Goal: Obtain resource: Obtain resource

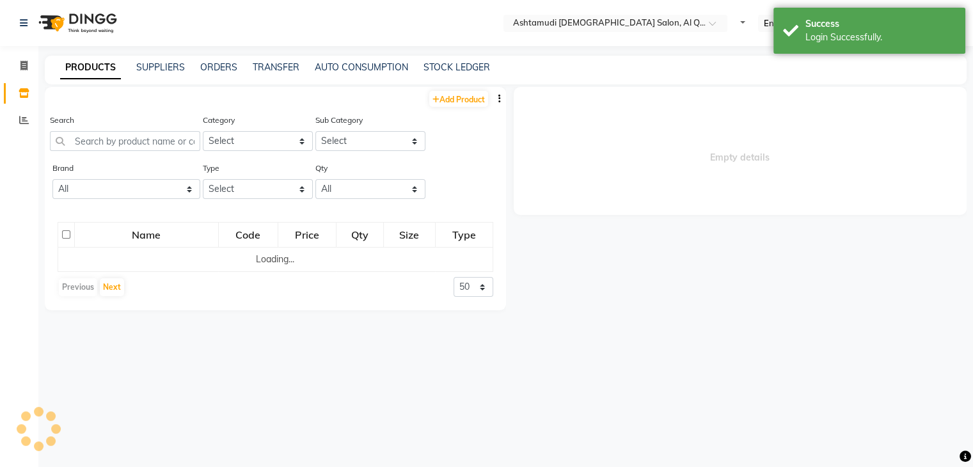
select select "en"
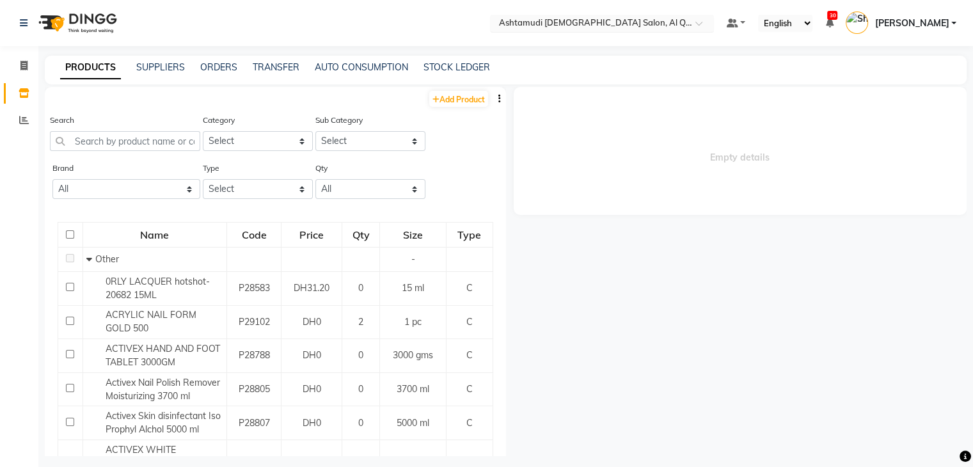
click at [595, 23] on input "text" at bounding box center [588, 24] width 185 height 13
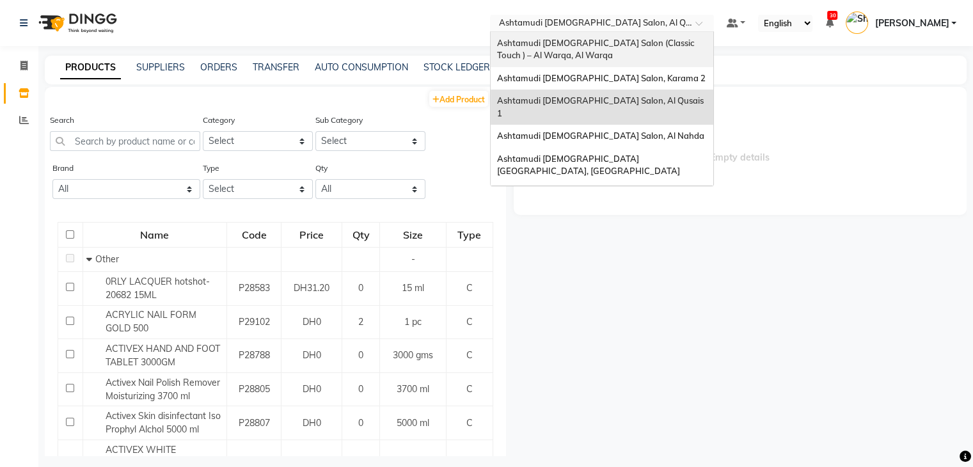
click at [560, 47] on span "Ashtamudi [DEMOGRAPHIC_DATA] Salon (Classic Touch ) – Al Warqa, Al Warqa" at bounding box center [596, 49] width 199 height 23
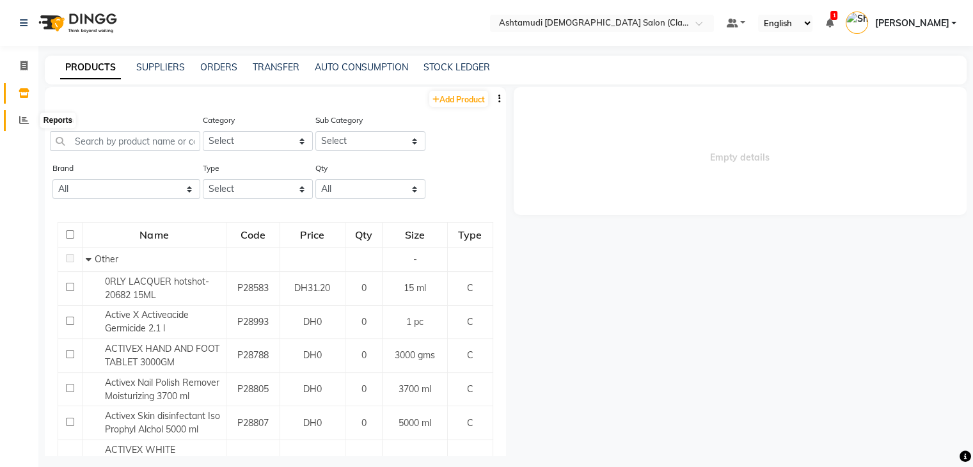
click at [21, 119] on icon at bounding box center [24, 120] width 10 height 10
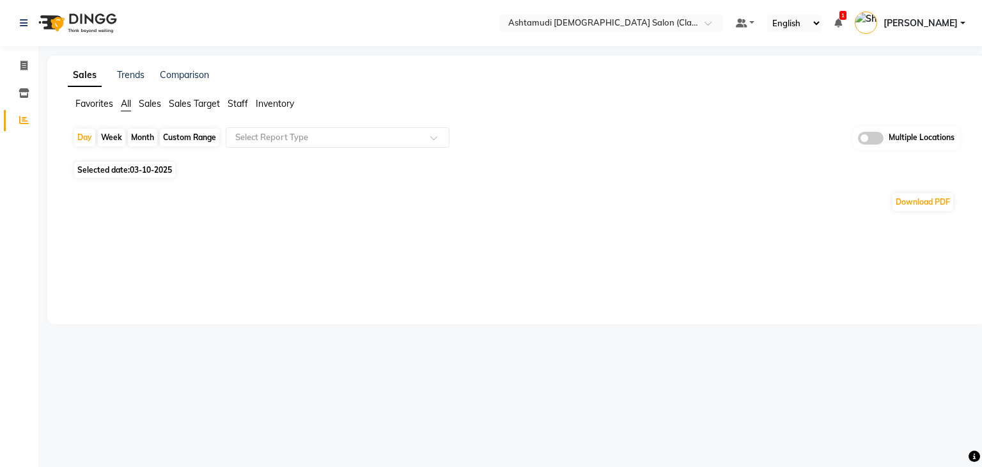
click at [284, 101] on span "Inventory" at bounding box center [275, 104] width 38 height 12
click at [319, 132] on input "text" at bounding box center [325, 137] width 184 height 13
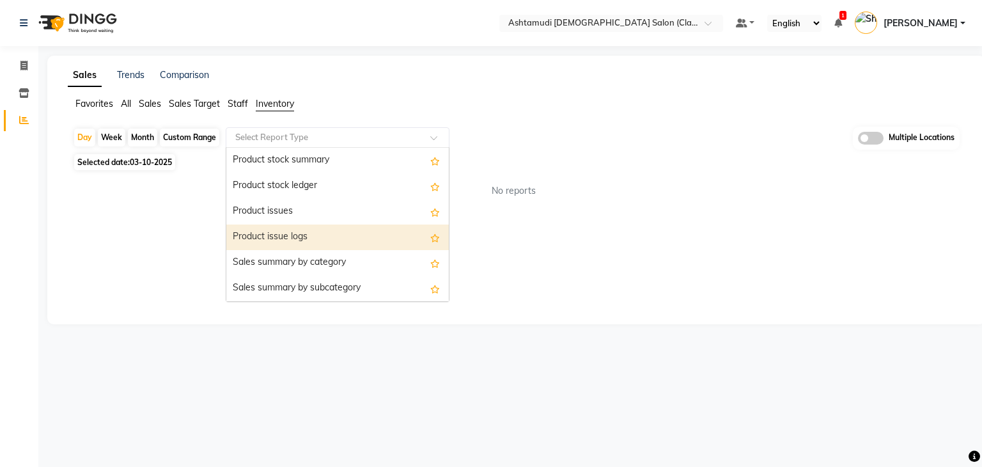
click at [310, 231] on div "Product issue logs" at bounding box center [337, 237] width 223 height 26
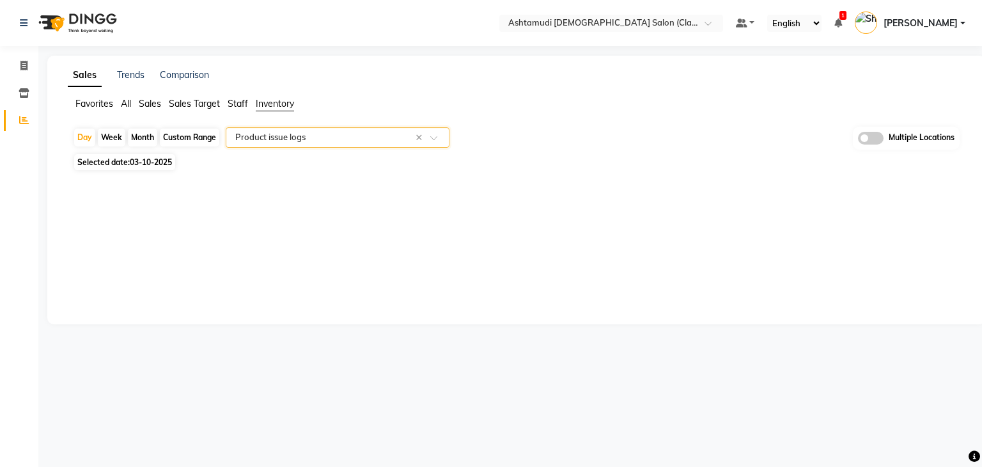
click at [107, 161] on span "Selected date: 03-10-2025" at bounding box center [124, 162] width 101 height 16
select select "10"
select select "2025"
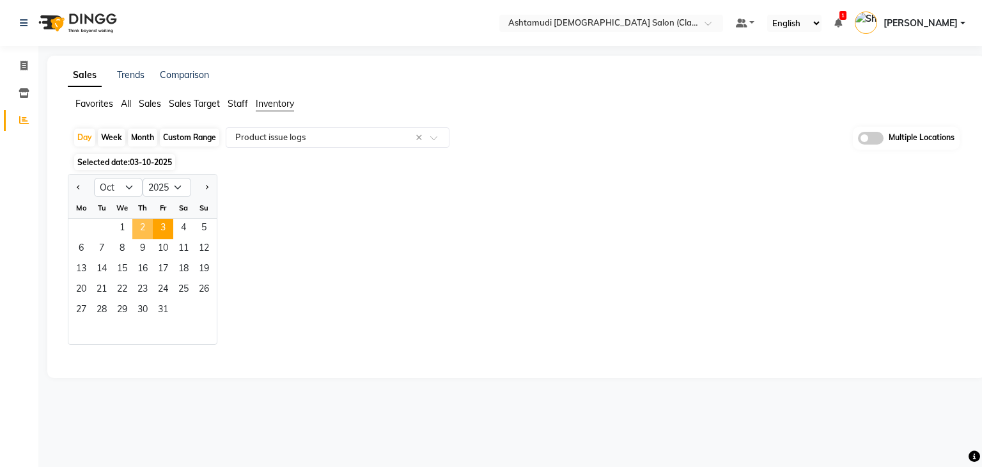
click at [148, 231] on span "2" at bounding box center [142, 229] width 20 height 20
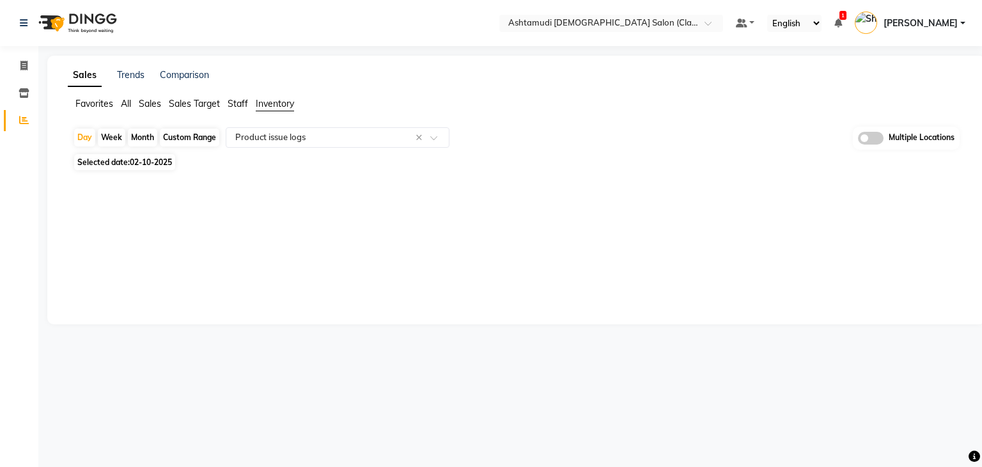
click at [126, 163] on span "Selected date: 02-10-2025" at bounding box center [124, 162] width 101 height 16
select select "10"
select select "2025"
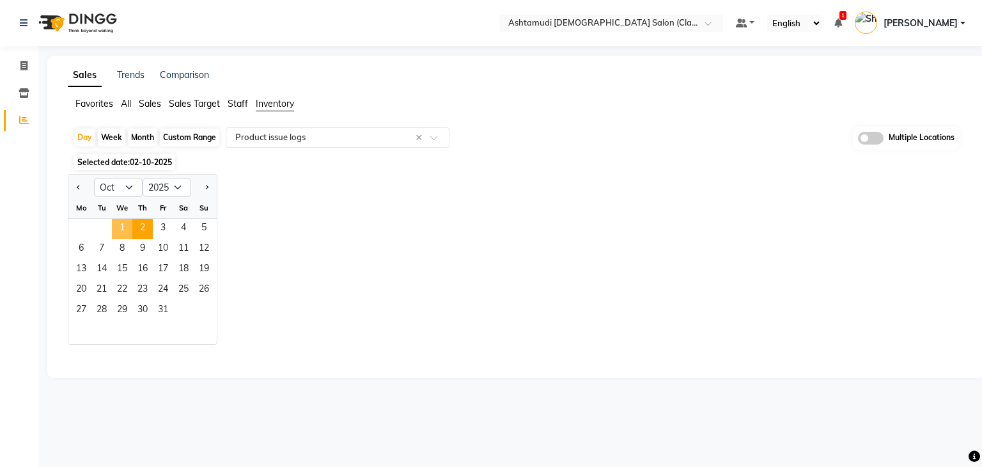
click at [129, 226] on span "1" at bounding box center [122, 229] width 20 height 20
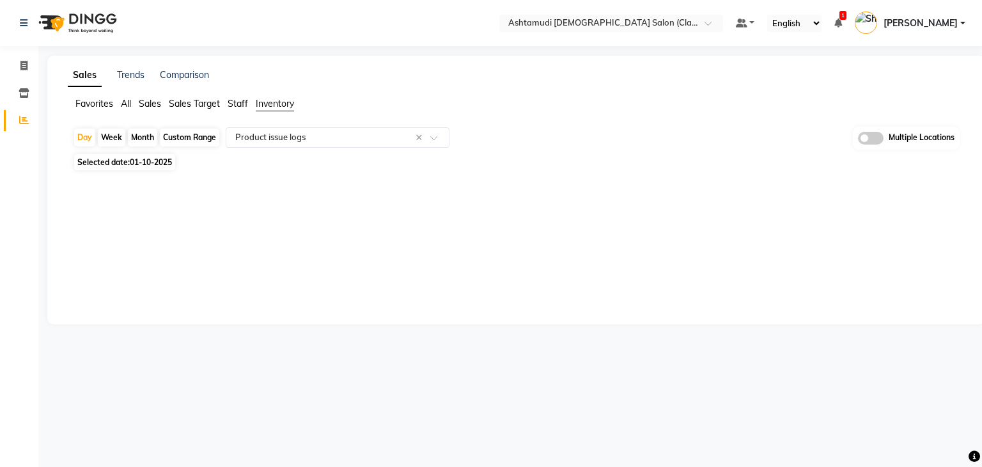
click at [120, 159] on span "Selected date: 01-10-2025" at bounding box center [124, 162] width 101 height 16
select select "10"
select select "2025"
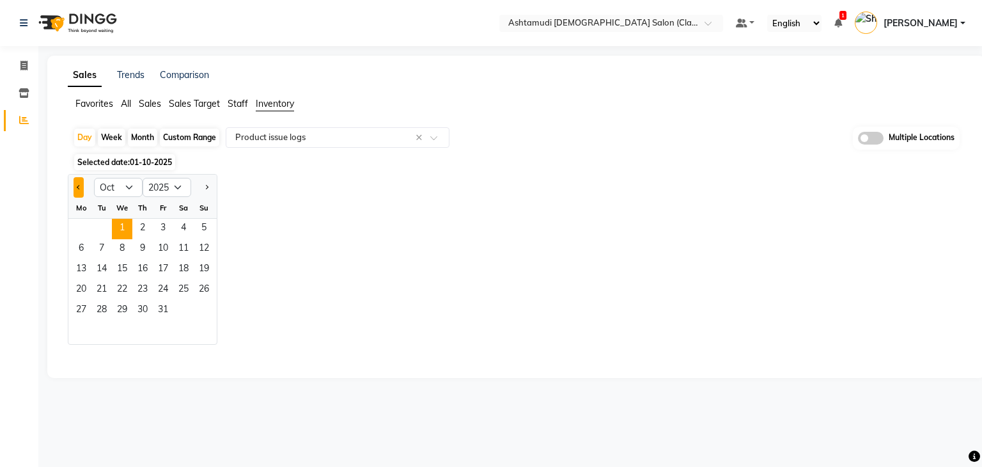
click at [81, 189] on button "Previous month" at bounding box center [79, 187] width 10 height 20
select select "9"
click at [107, 315] on span "30" at bounding box center [101, 311] width 20 height 20
select select "full_report"
select select "csv"
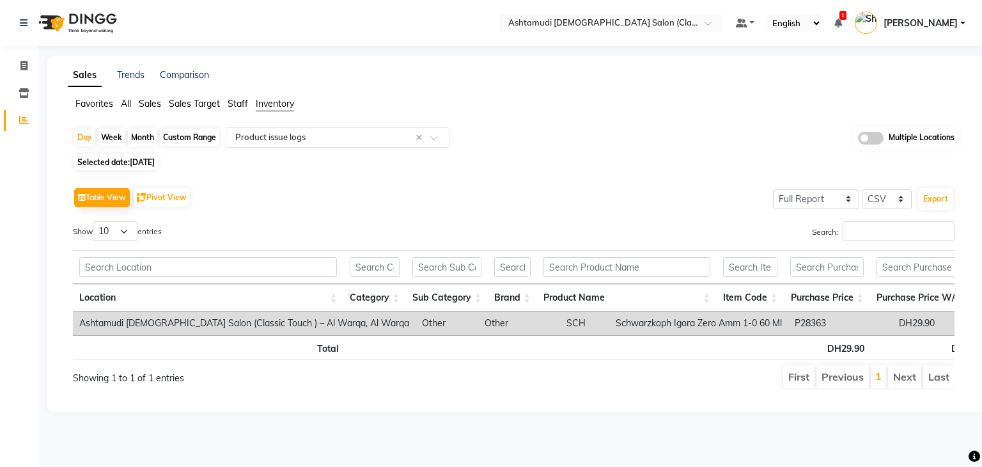
click at [90, 159] on span "Selected date: 30-09-2025" at bounding box center [116, 162] width 84 height 16
select select "9"
select select "2025"
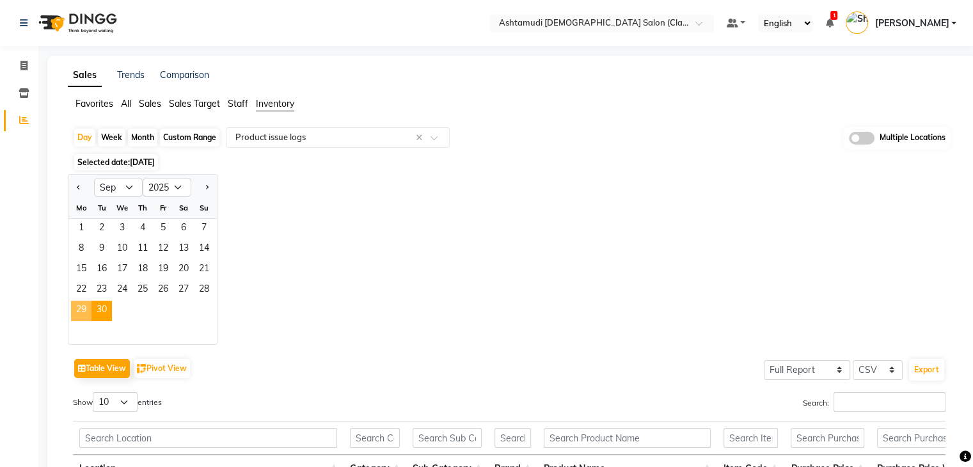
click at [72, 306] on span "29" at bounding box center [81, 311] width 20 height 20
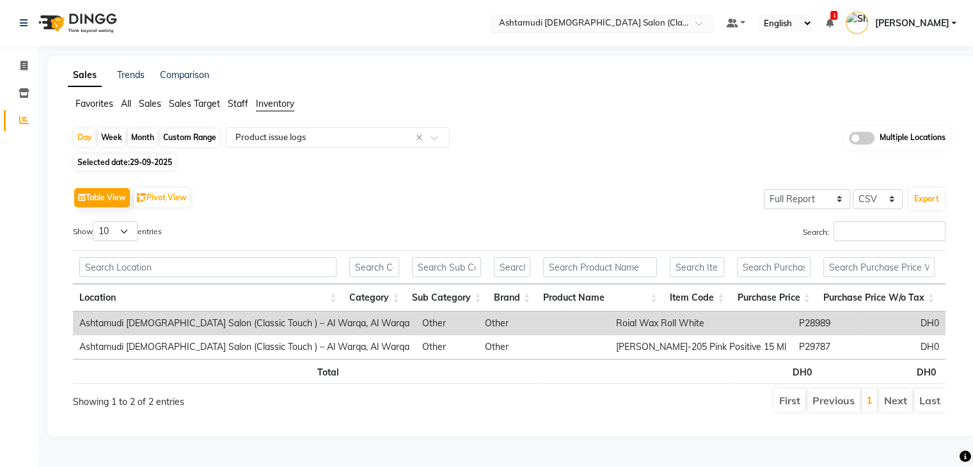
click at [682, 25] on input "text" at bounding box center [588, 24] width 185 height 13
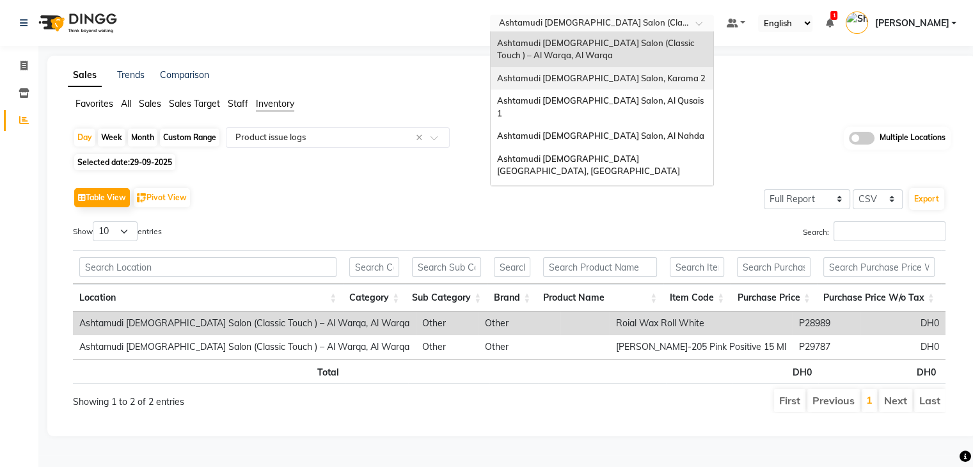
click at [685, 75] on div "Ashtamudi Ladies Salon, Karama 2" at bounding box center [602, 78] width 223 height 23
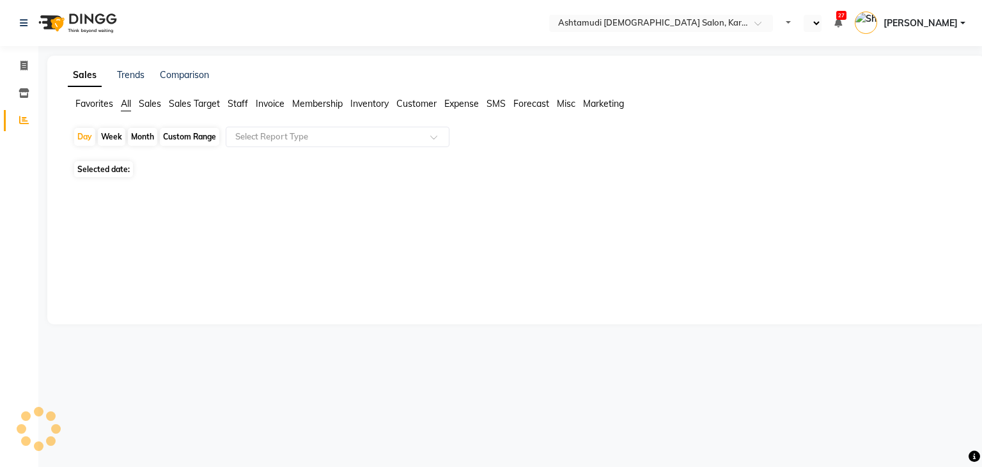
select select "en"
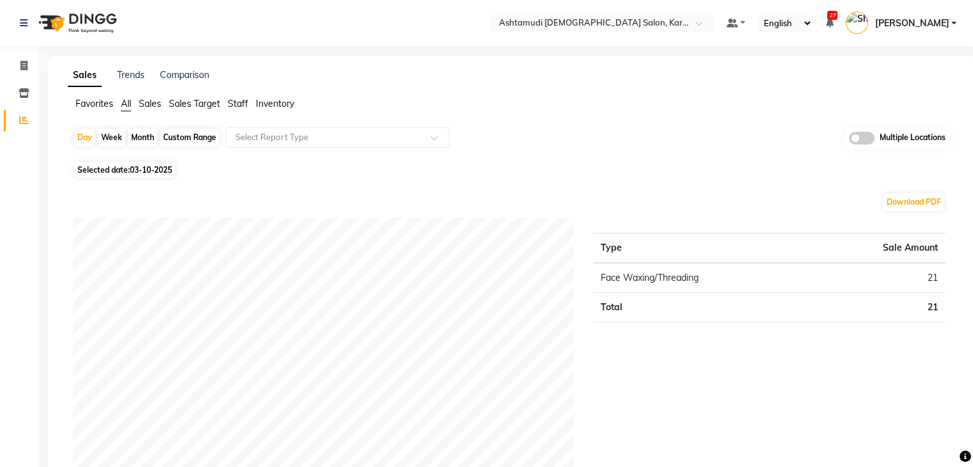
click at [270, 104] on span "Inventory" at bounding box center [275, 104] width 38 height 12
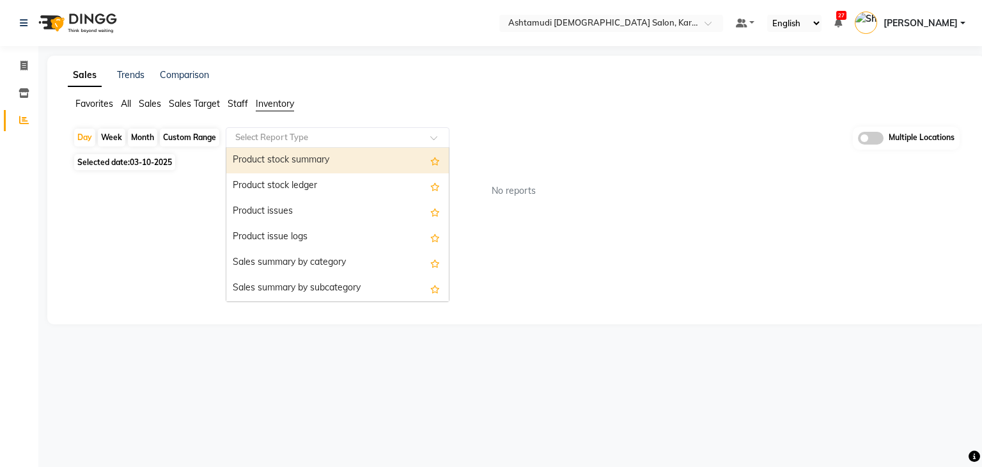
click at [283, 135] on input "text" at bounding box center [325, 137] width 184 height 13
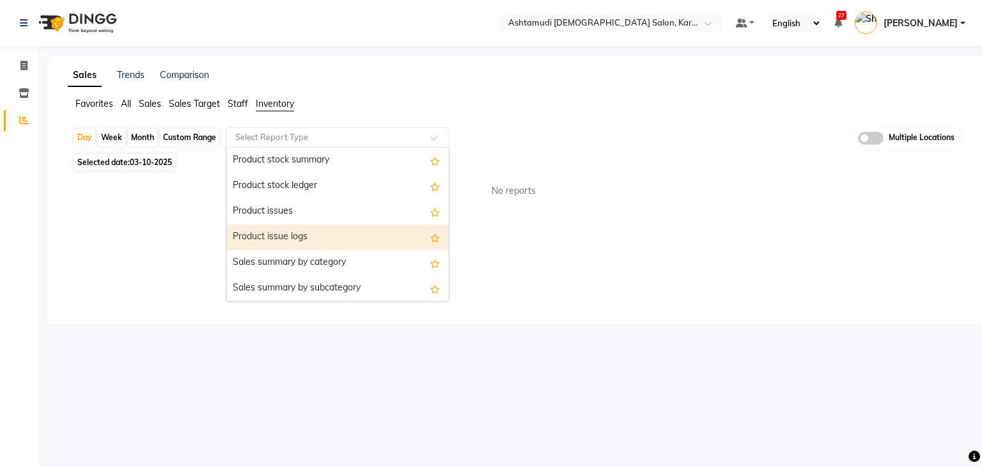
click at [309, 235] on div "Product issue logs" at bounding box center [337, 237] width 223 height 26
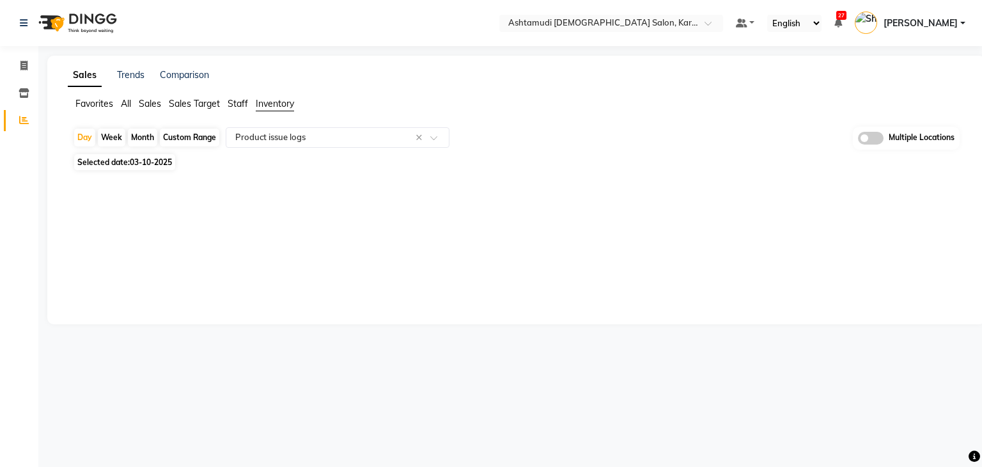
click at [90, 159] on span "Selected date: 03-10-2025" at bounding box center [124, 162] width 101 height 16
select select "10"
select select "2025"
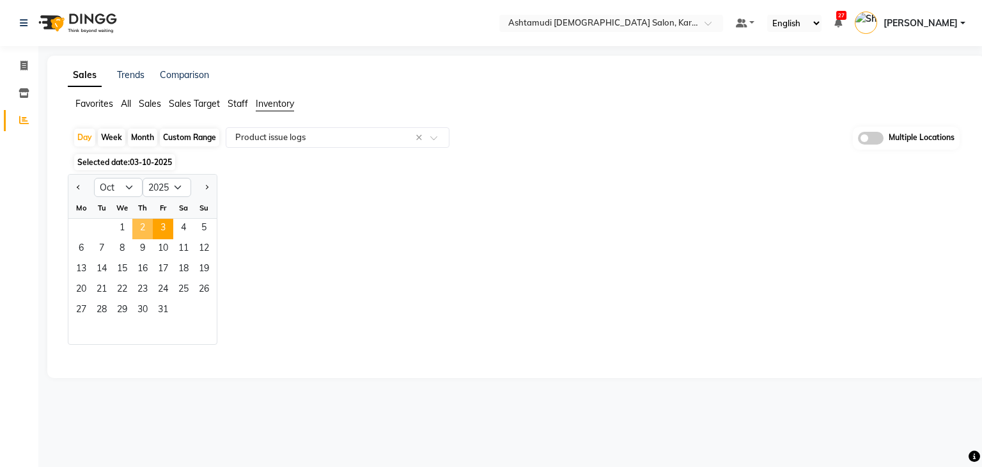
click at [146, 222] on span "2" at bounding box center [142, 229] width 20 height 20
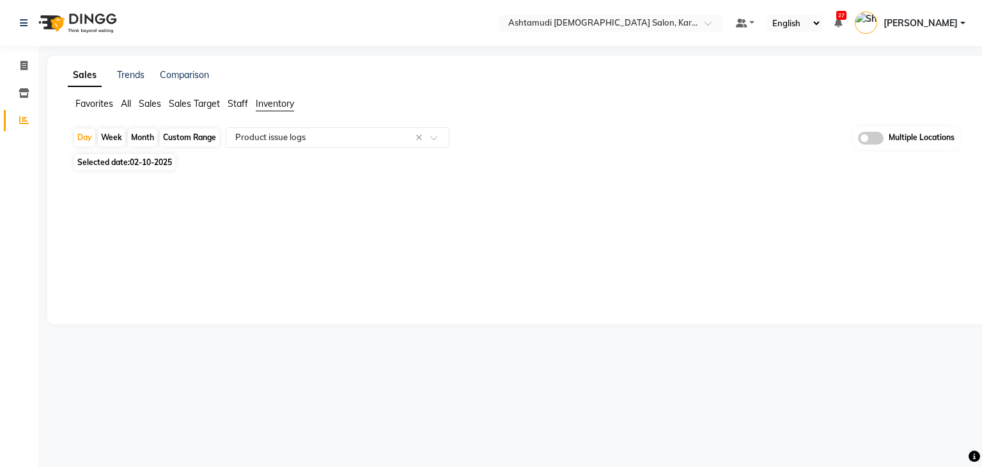
click at [123, 164] on span "Selected date: 02-10-2025" at bounding box center [124, 162] width 101 height 16
select select "10"
select select "2025"
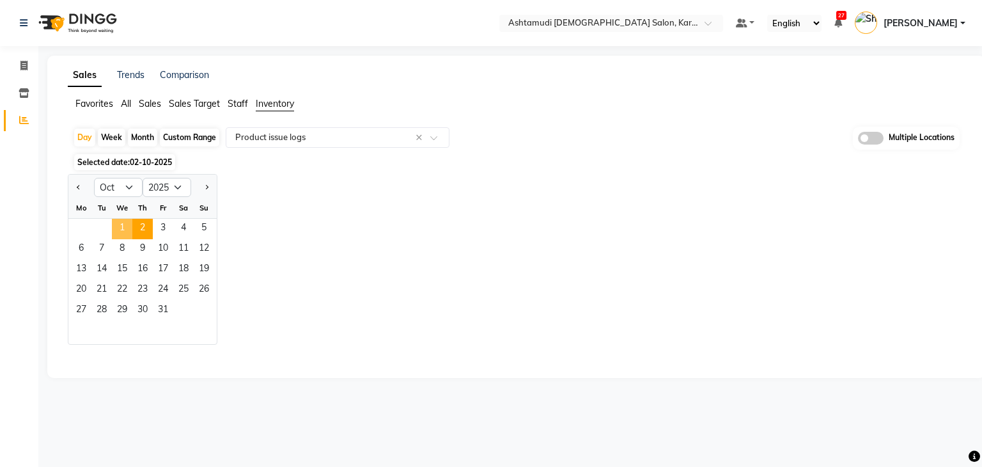
click at [113, 226] on span "1" at bounding box center [122, 229] width 20 height 20
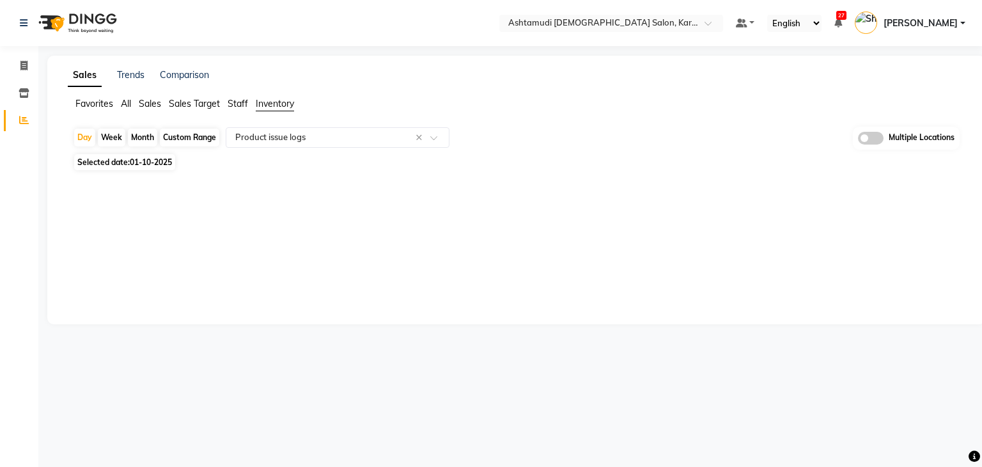
click at [90, 162] on span "Selected date: 01-10-2025" at bounding box center [124, 162] width 101 height 16
select select "10"
select select "2025"
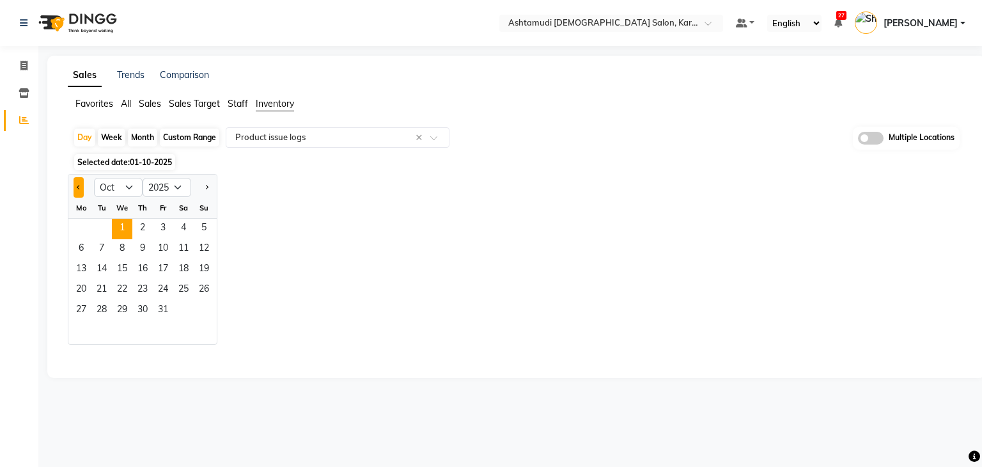
click at [80, 190] on button "Previous month" at bounding box center [79, 187] width 10 height 20
select select "9"
click at [97, 304] on span "30" at bounding box center [101, 311] width 20 height 20
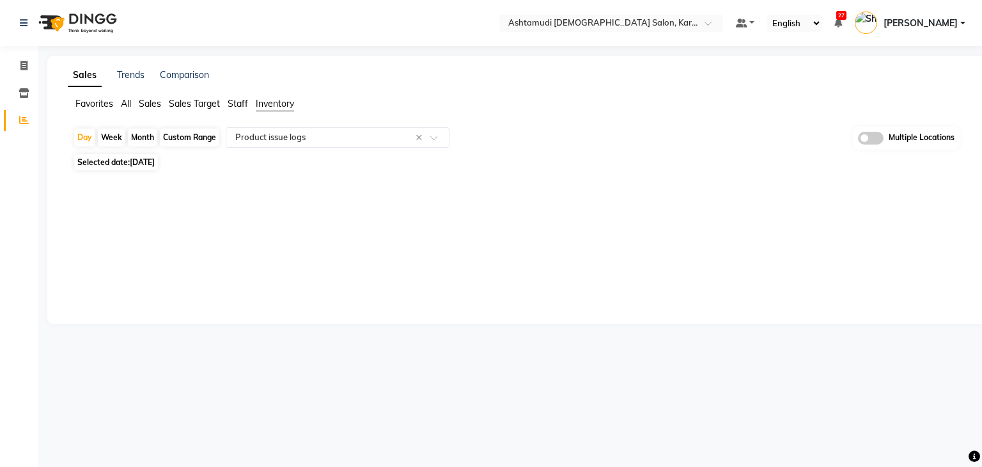
click at [133, 163] on span "30-09-2025" at bounding box center [142, 162] width 25 height 10
select select "9"
select select "2025"
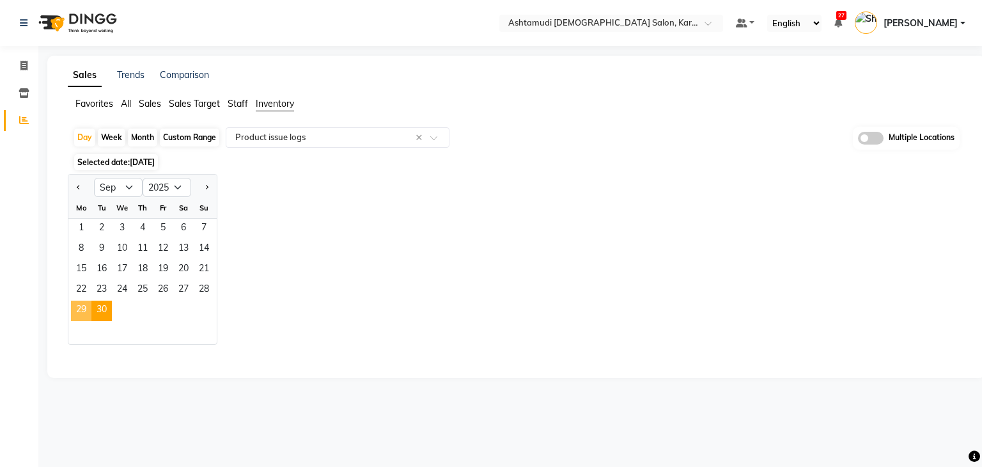
click at [74, 312] on span "29" at bounding box center [81, 311] width 20 height 20
select select "full_report"
select select "csv"
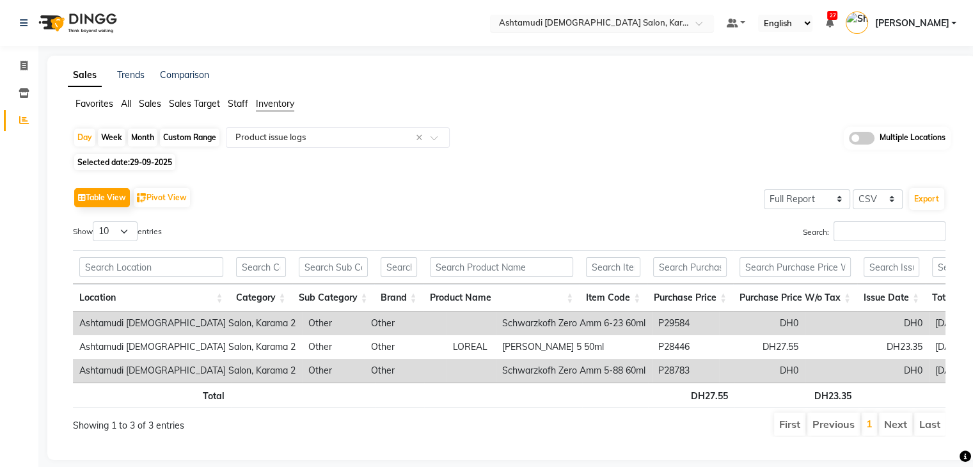
click at [574, 24] on input "text" at bounding box center [588, 24] width 185 height 13
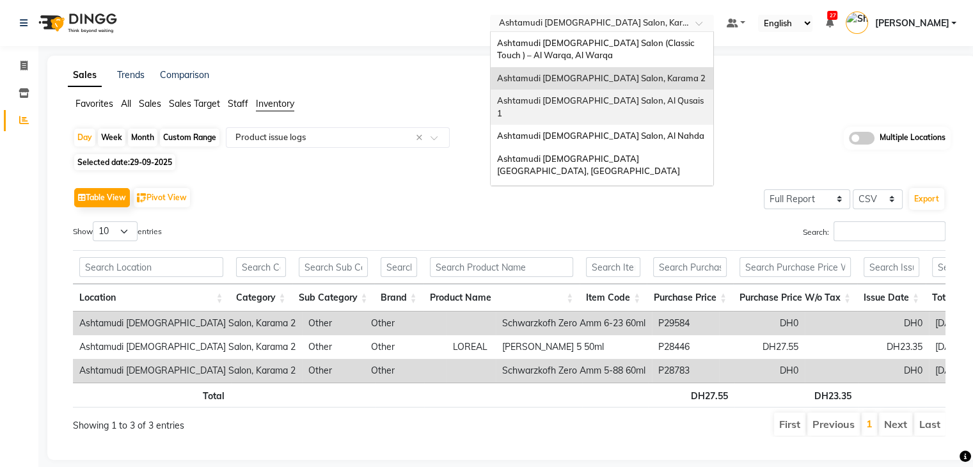
click at [629, 98] on span "Ashtamudi Ladies Salon, Al Qusais 1" at bounding box center [601, 106] width 209 height 23
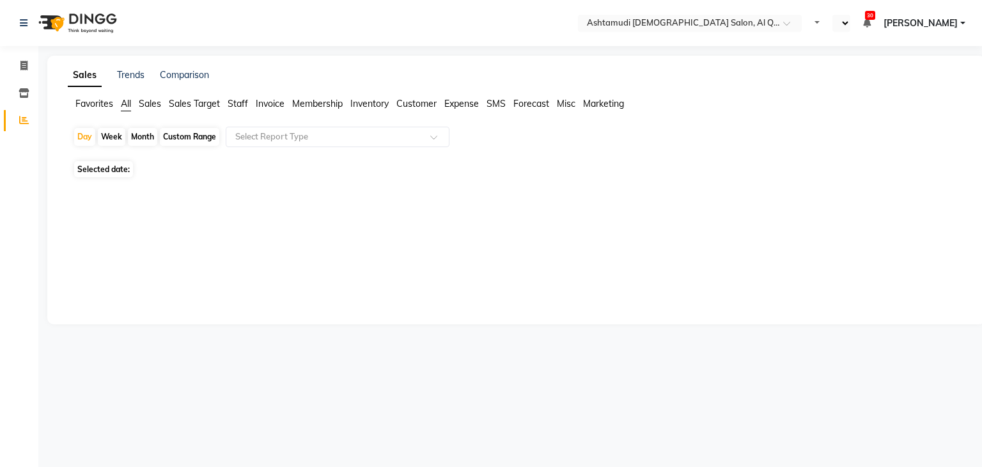
select select "en"
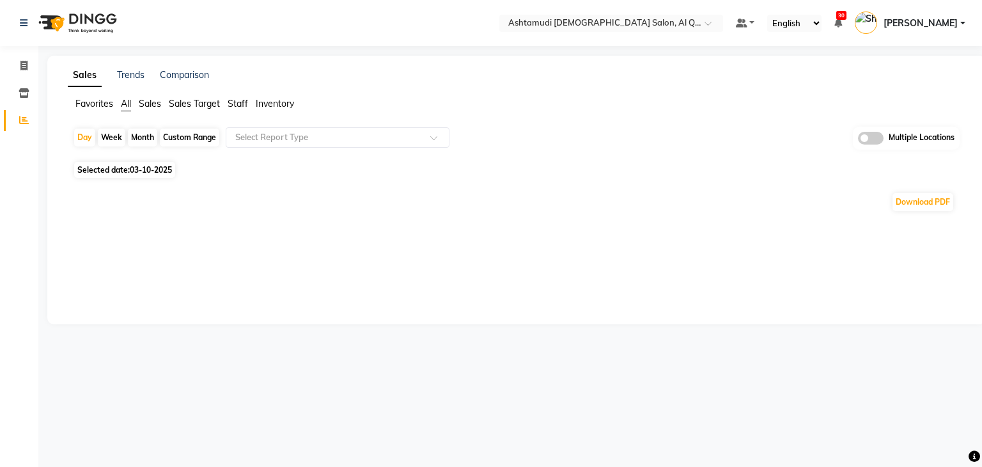
click at [267, 104] on span "Inventory" at bounding box center [275, 104] width 38 height 12
click at [278, 133] on input "text" at bounding box center [325, 137] width 184 height 13
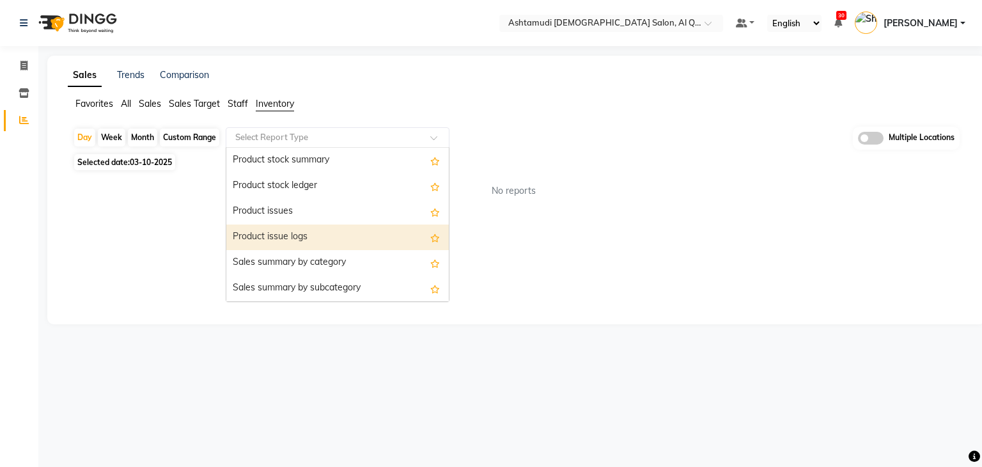
click at [306, 233] on div "Product issue logs" at bounding box center [337, 237] width 223 height 26
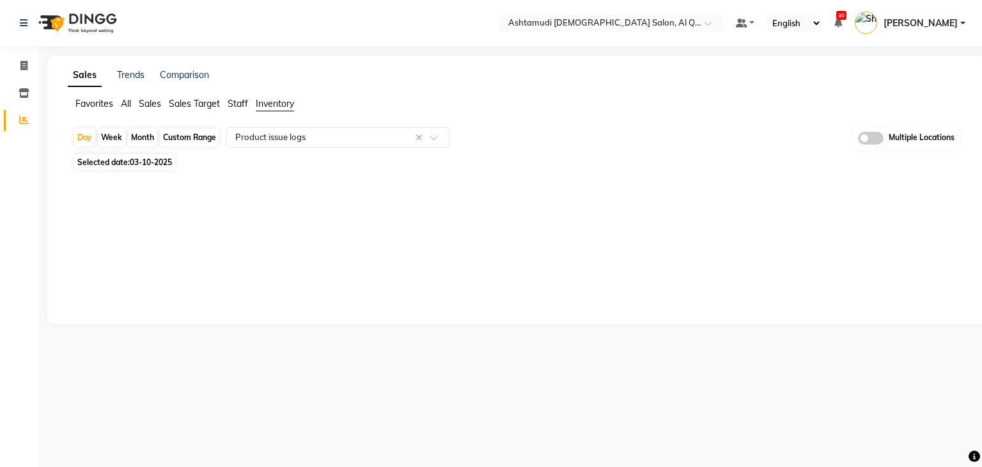
click at [134, 163] on span "03-10-2025" at bounding box center [151, 162] width 42 height 10
select select "10"
select select "2025"
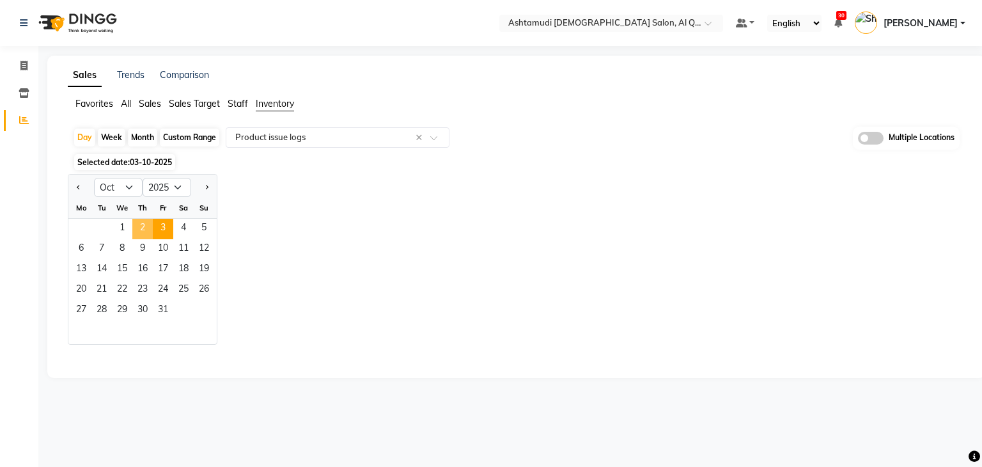
click at [141, 226] on span "2" at bounding box center [142, 229] width 20 height 20
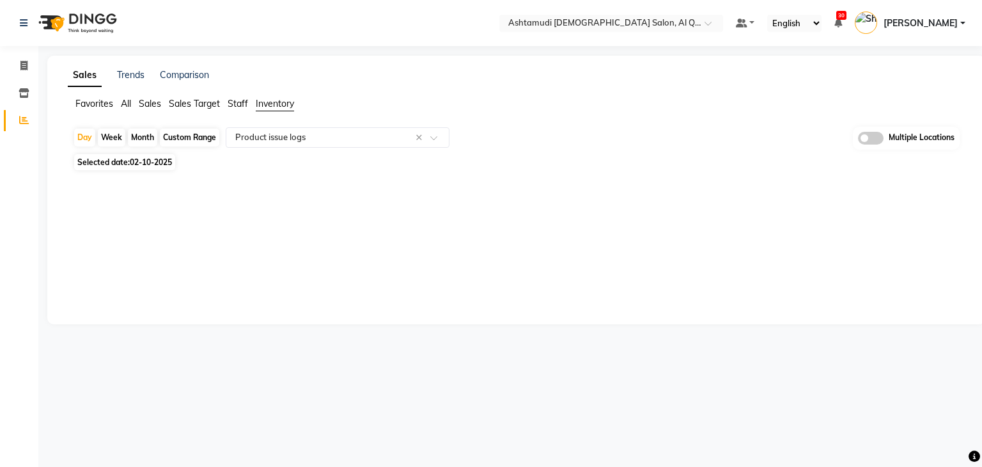
click at [122, 159] on span "Selected date: [DATE]" at bounding box center [124, 162] width 101 height 16
select select "10"
select select "2025"
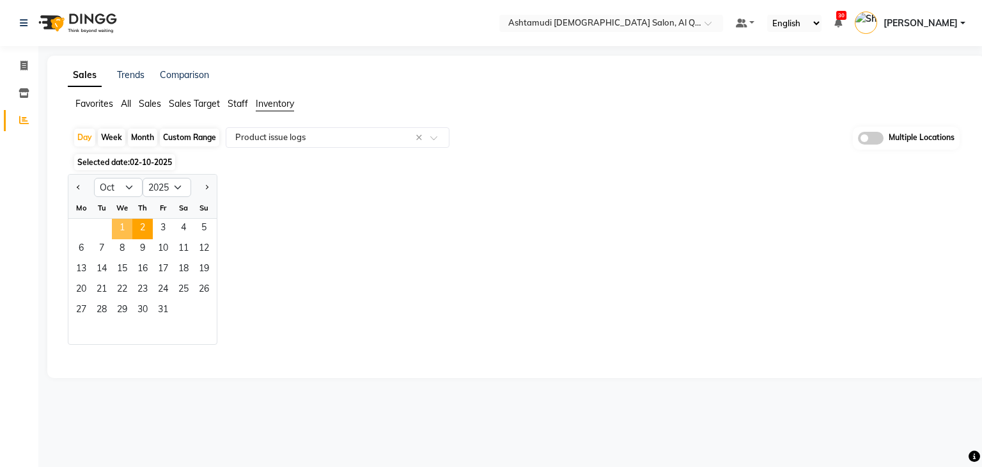
click at [123, 223] on span "1" at bounding box center [122, 229] width 20 height 20
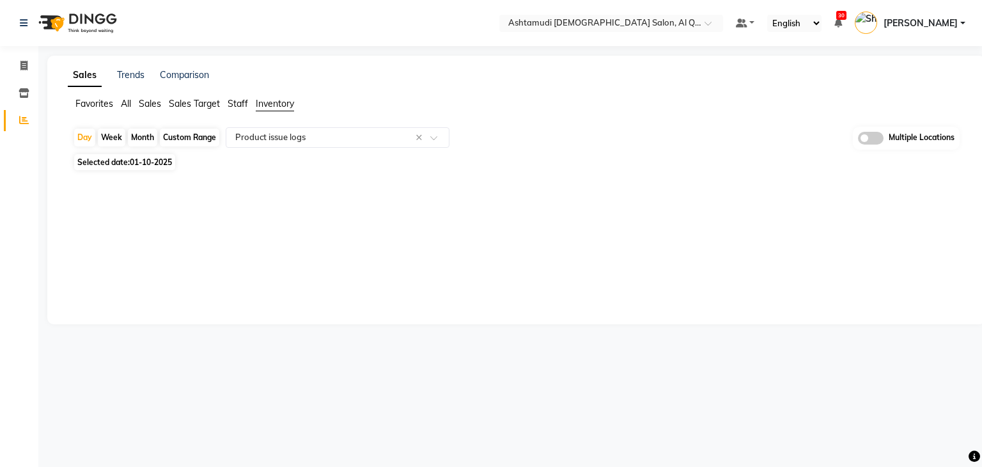
click at [144, 158] on span "01-10-2025" at bounding box center [151, 162] width 42 height 10
select select "10"
select select "2025"
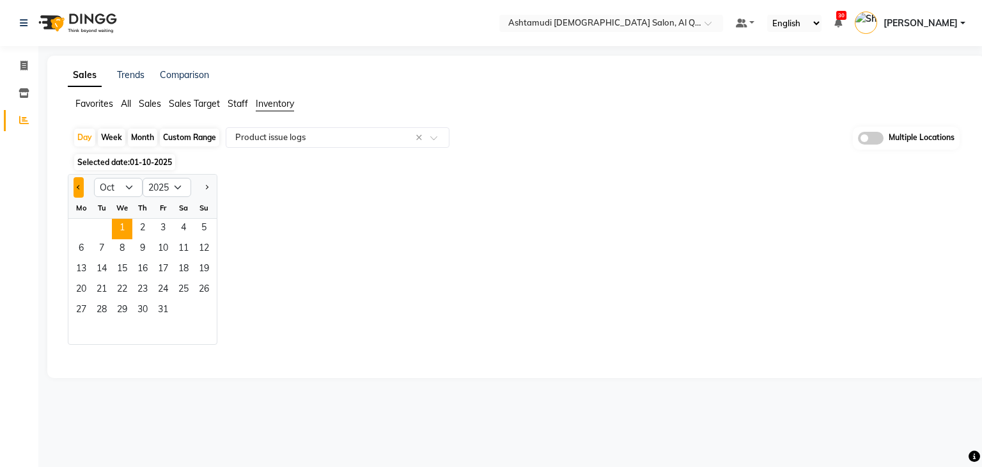
click at [77, 185] on span "Previous month" at bounding box center [79, 186] width 4 height 4
select select "9"
click at [92, 313] on span "30" at bounding box center [101, 311] width 20 height 20
select select "full_report"
select select "csv"
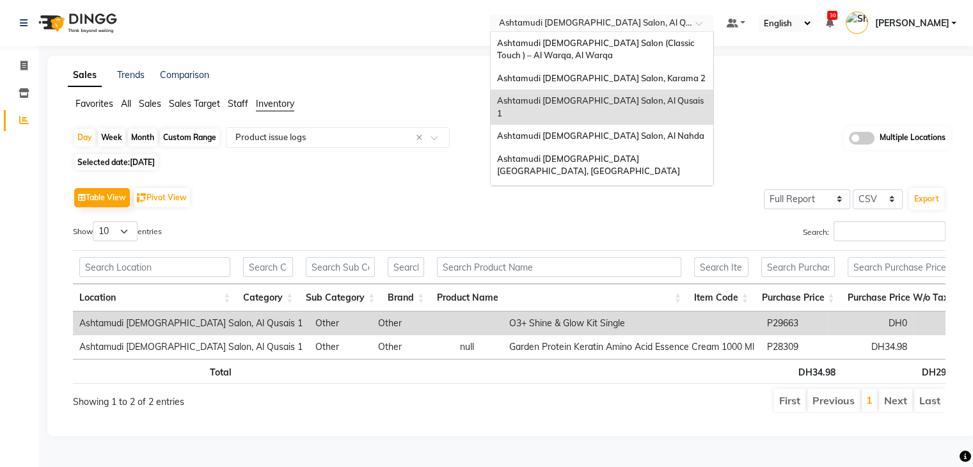
click at [691, 17] on div "Select Location × Ashtamudi Ladies Salon, Al Qusais 1" at bounding box center [591, 23] width 199 height 13
click at [674, 125] on div "Ashtamudi [DEMOGRAPHIC_DATA] Salon, Al Nahda" at bounding box center [602, 136] width 223 height 23
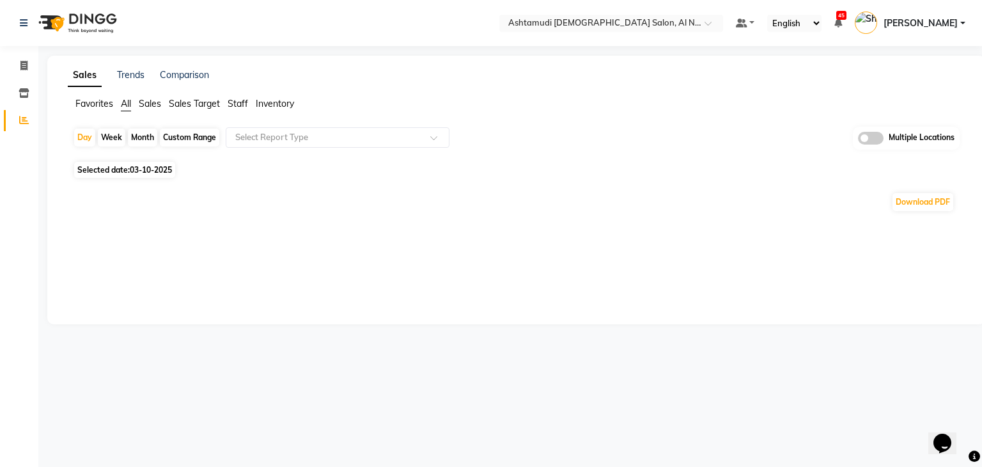
click at [271, 102] on span "Inventory" at bounding box center [275, 104] width 38 height 12
click at [293, 134] on input "text" at bounding box center [325, 137] width 184 height 13
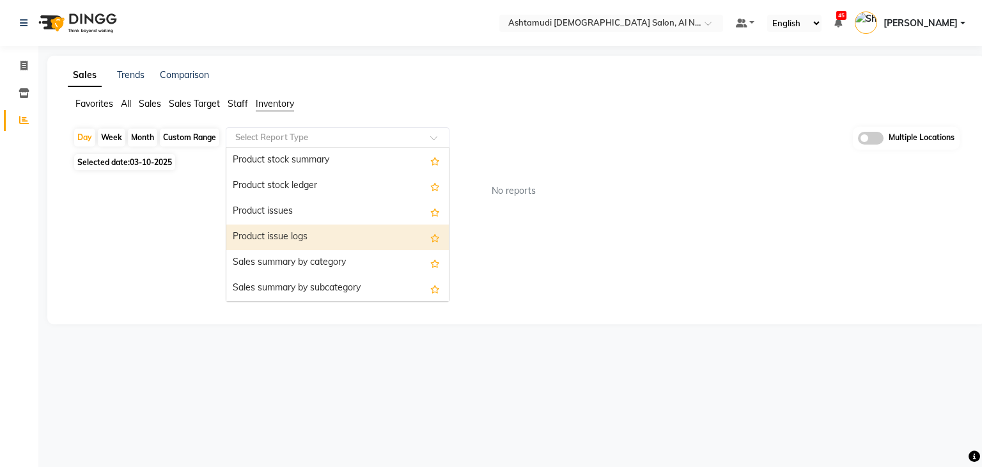
click at [346, 232] on div "Product issue logs" at bounding box center [337, 237] width 223 height 26
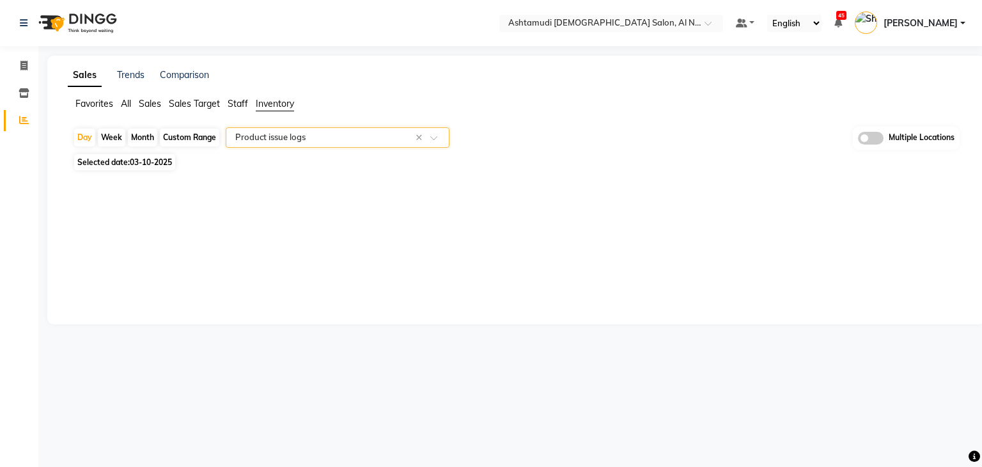
click at [107, 165] on span "Selected date: 03-10-2025" at bounding box center [124, 162] width 101 height 16
select select "10"
select select "2025"
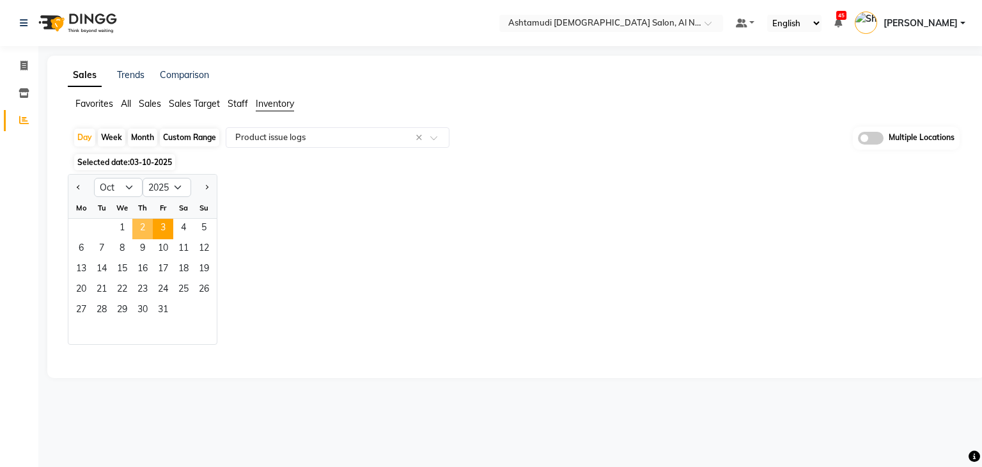
click at [146, 230] on span "2" at bounding box center [142, 229] width 20 height 20
select select "full_report"
select select "csv"
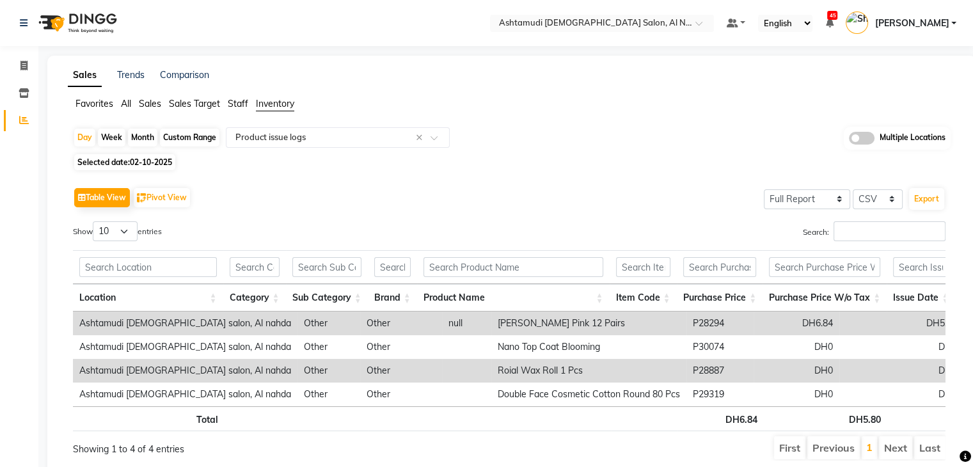
click at [139, 158] on span "02-10-2025" at bounding box center [151, 162] width 42 height 10
select select "10"
select select "2025"
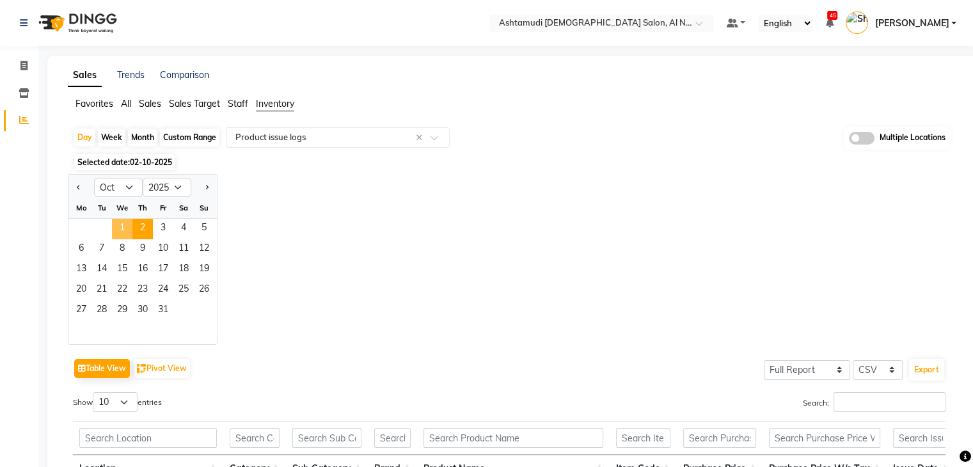
click at [115, 224] on span "1" at bounding box center [122, 229] width 20 height 20
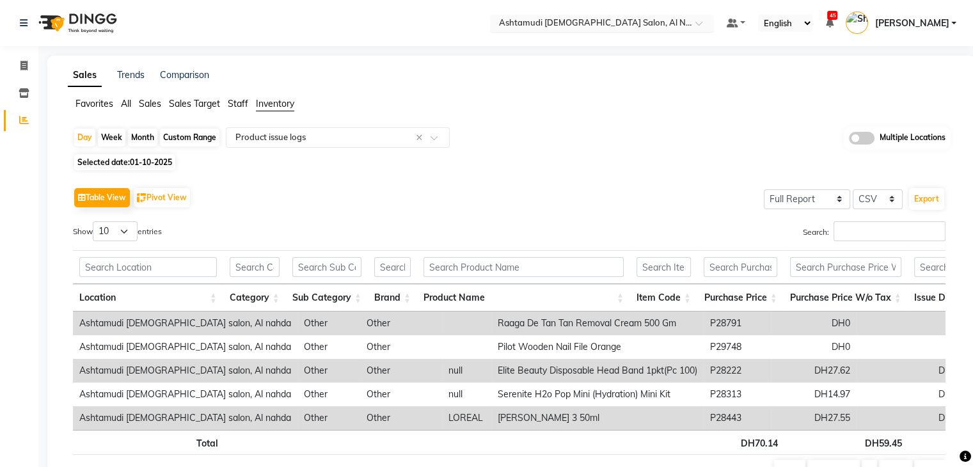
click at [562, 20] on input "text" at bounding box center [588, 24] width 185 height 13
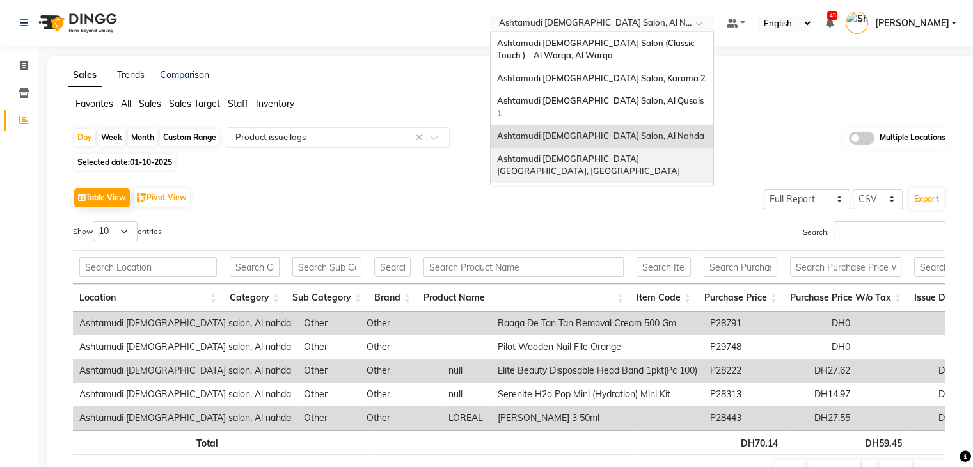
click at [580, 154] on span "Ashtamudi Ladies Salon Sahara Center, Dubai" at bounding box center [588, 165] width 183 height 23
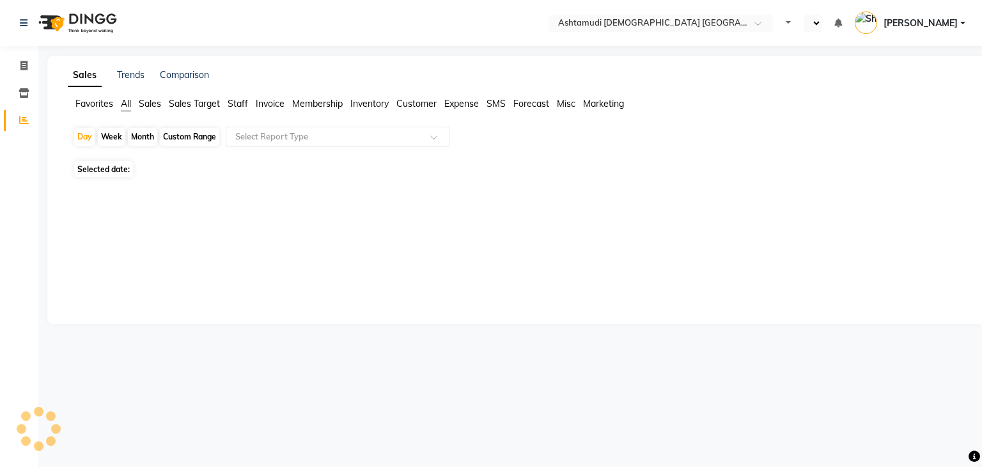
select select "en"
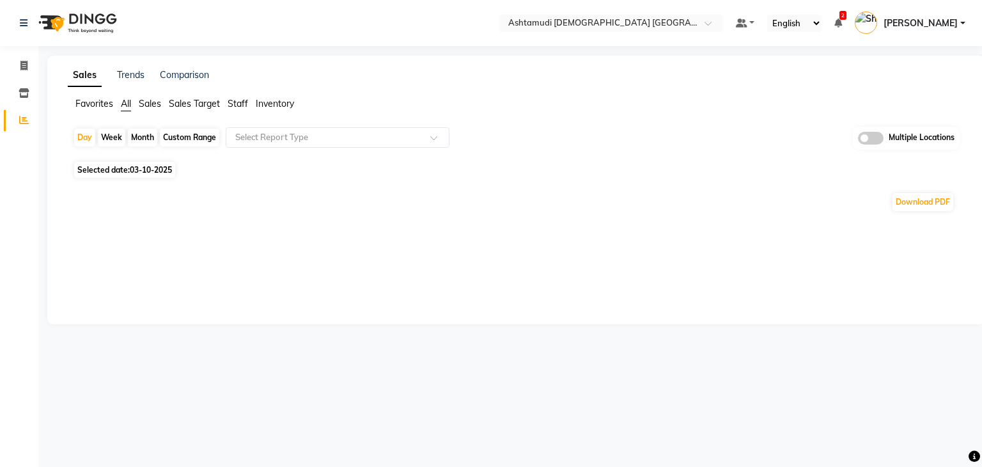
click at [282, 103] on span "Inventory" at bounding box center [275, 104] width 38 height 12
click at [281, 137] on input "text" at bounding box center [325, 137] width 184 height 13
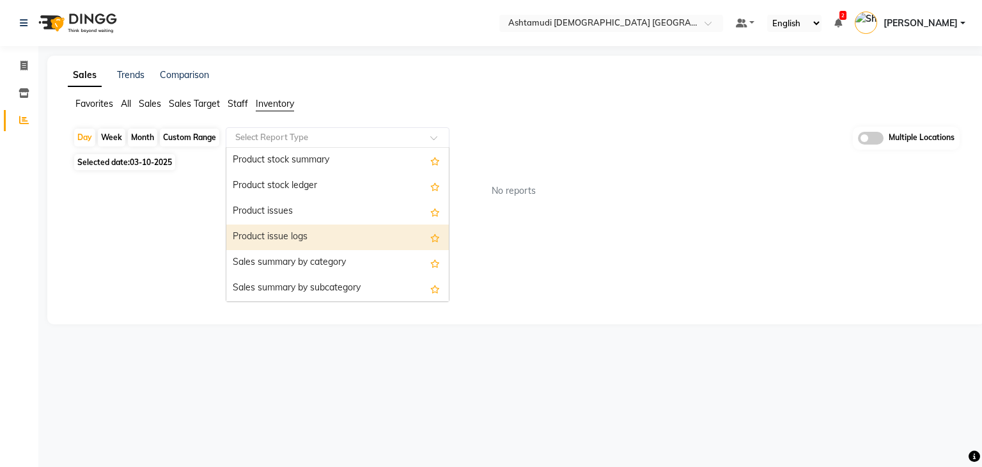
click at [310, 233] on div "Product issue logs" at bounding box center [337, 237] width 223 height 26
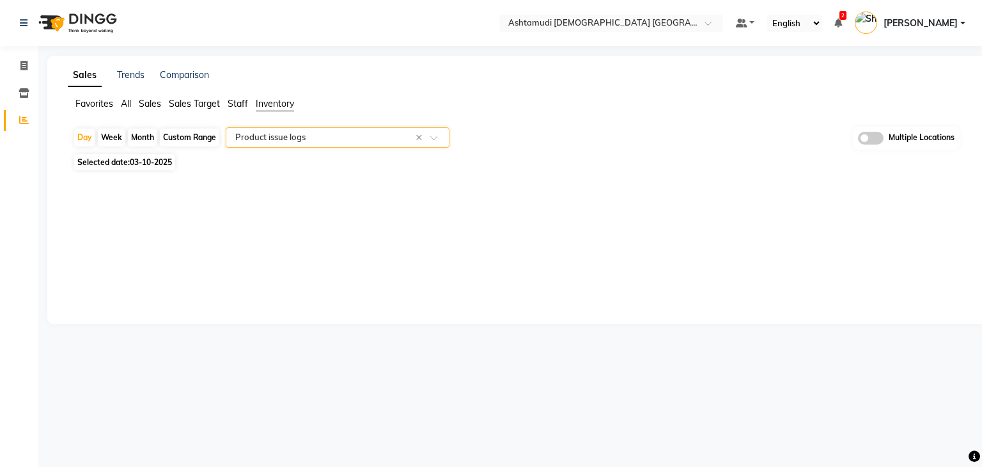
click at [152, 163] on span "03-10-2025" at bounding box center [151, 162] width 42 height 10
select select "10"
select select "2025"
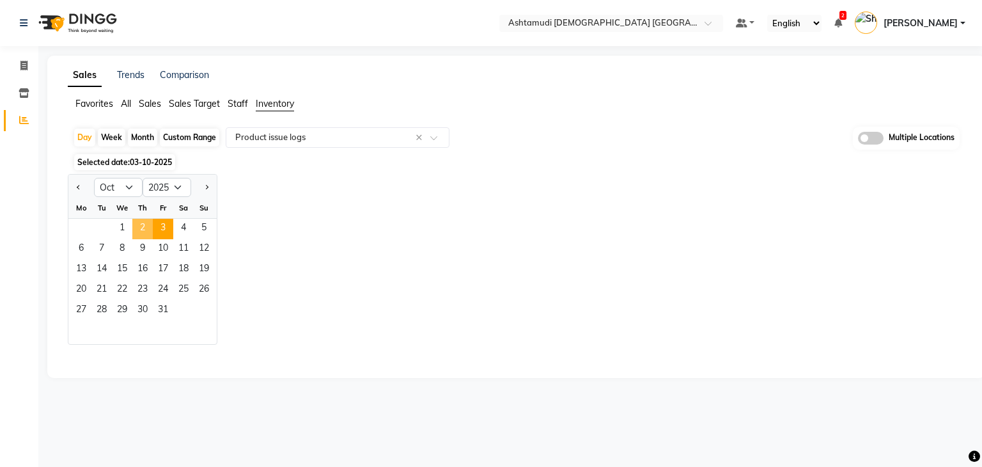
click at [140, 228] on span "2" at bounding box center [142, 229] width 20 height 20
select select "full_report"
select select "csv"
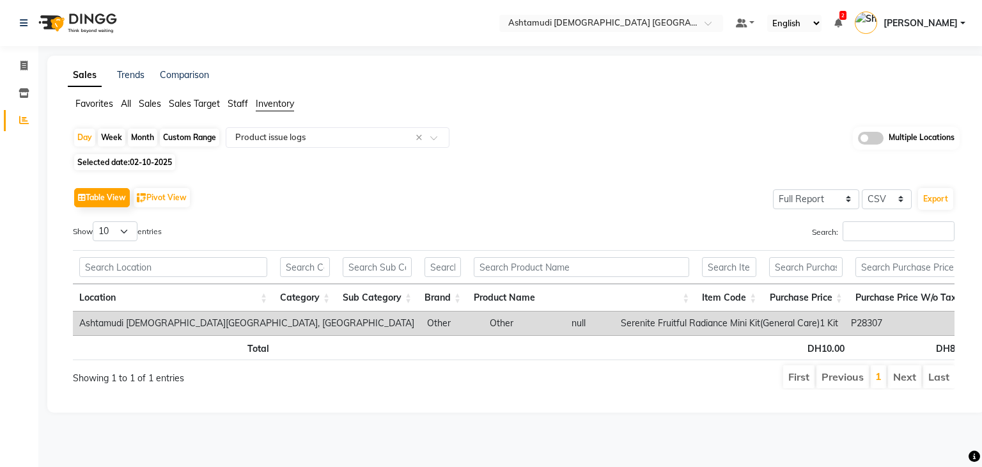
click at [133, 164] on span "02-10-2025" at bounding box center [151, 162] width 42 height 10
select select "10"
select select "2025"
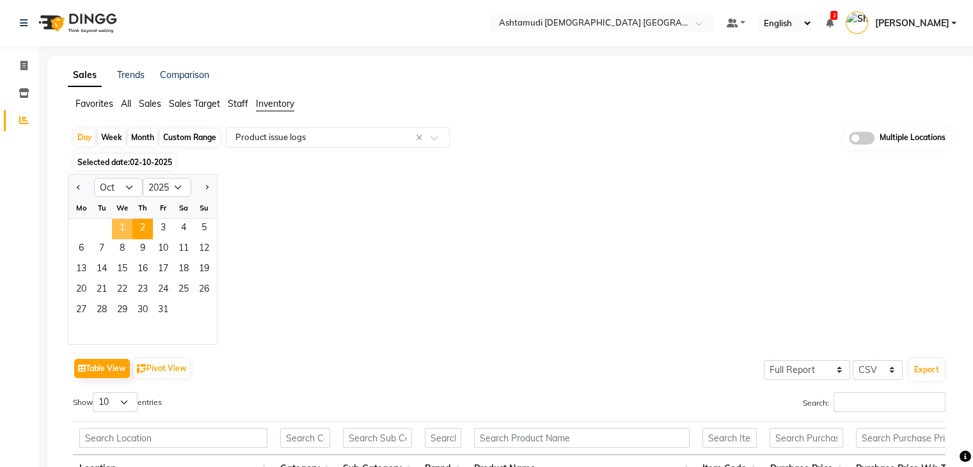
click at [114, 222] on span "1" at bounding box center [122, 229] width 20 height 20
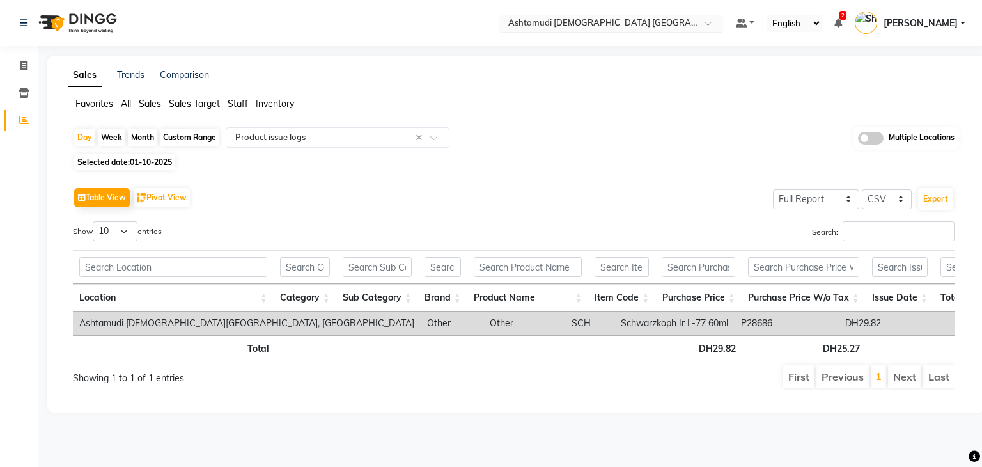
click at [648, 22] on input "text" at bounding box center [598, 24] width 185 height 13
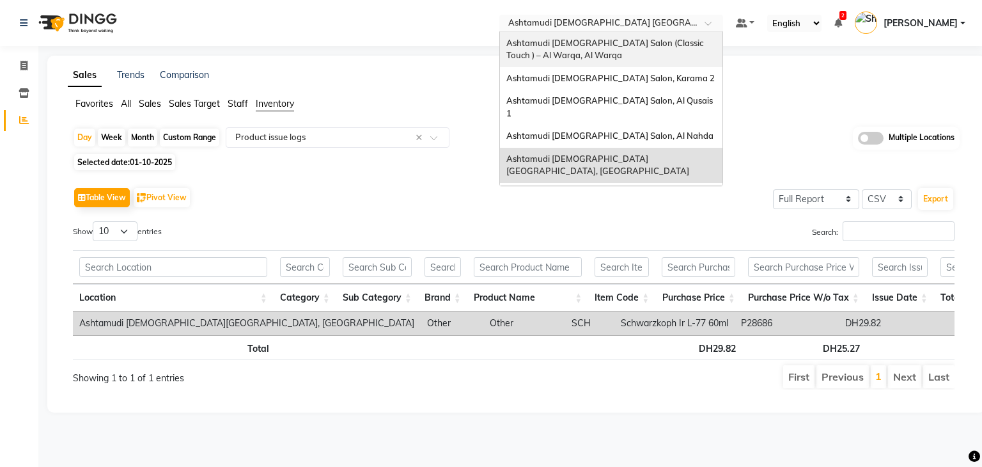
click at [131, 163] on span "01-10-2025" at bounding box center [151, 162] width 42 height 10
select select "10"
select select "2025"
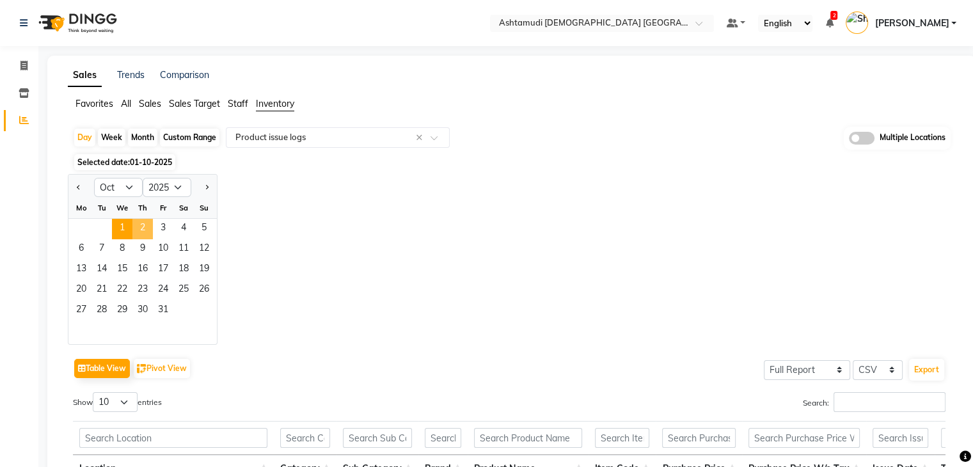
click at [145, 225] on span "2" at bounding box center [142, 229] width 20 height 20
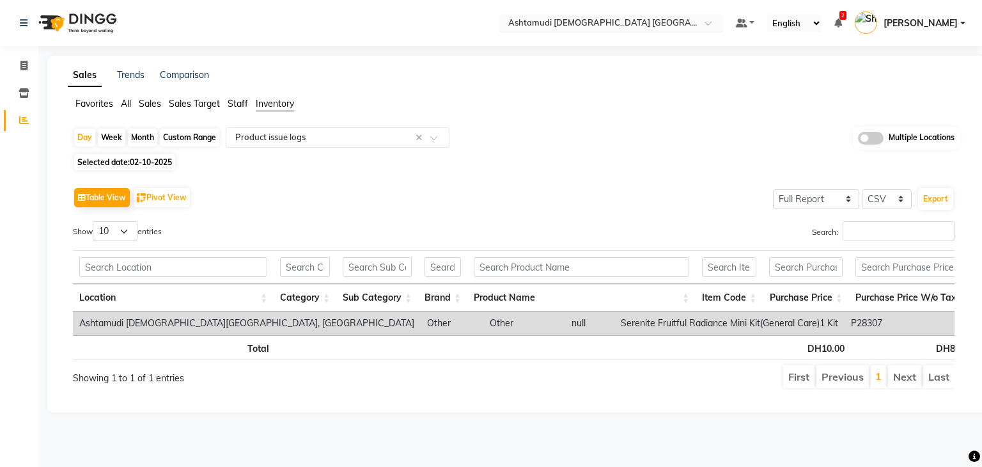
click at [647, 19] on input "text" at bounding box center [598, 24] width 185 height 13
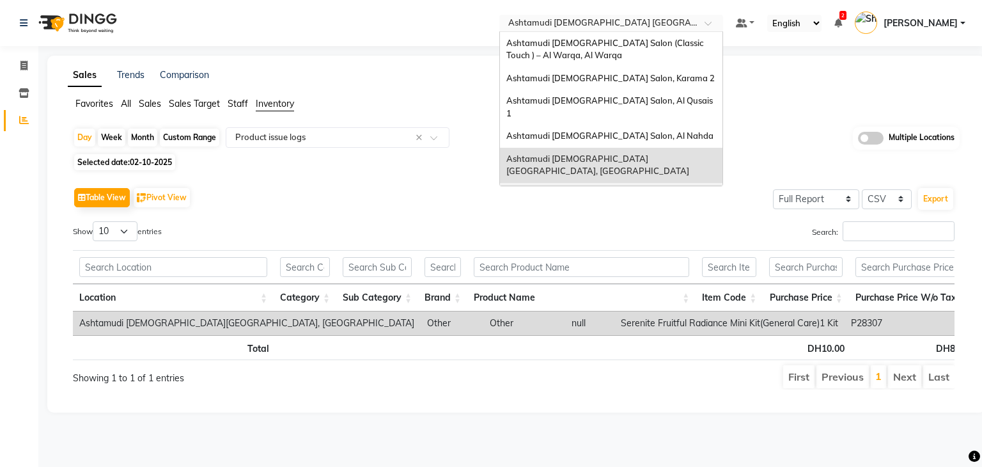
click at [645, 183] on div "Ashtamudi [DEMOGRAPHIC_DATA] Salon - Al Karama, [GEOGRAPHIC_DATA] -[GEOGRAPHIC_…" at bounding box center [611, 207] width 223 height 48
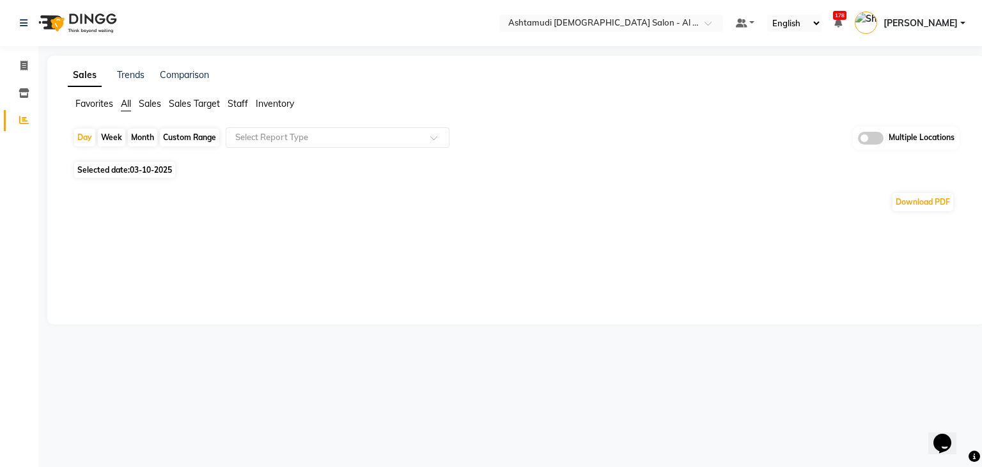
click at [279, 107] on span "Inventory" at bounding box center [275, 104] width 38 height 12
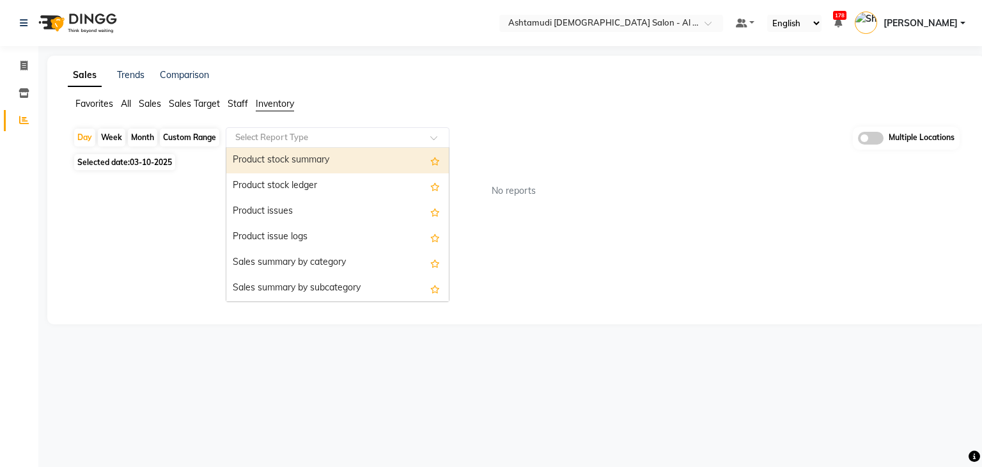
click at [295, 139] on input "text" at bounding box center [325, 137] width 184 height 13
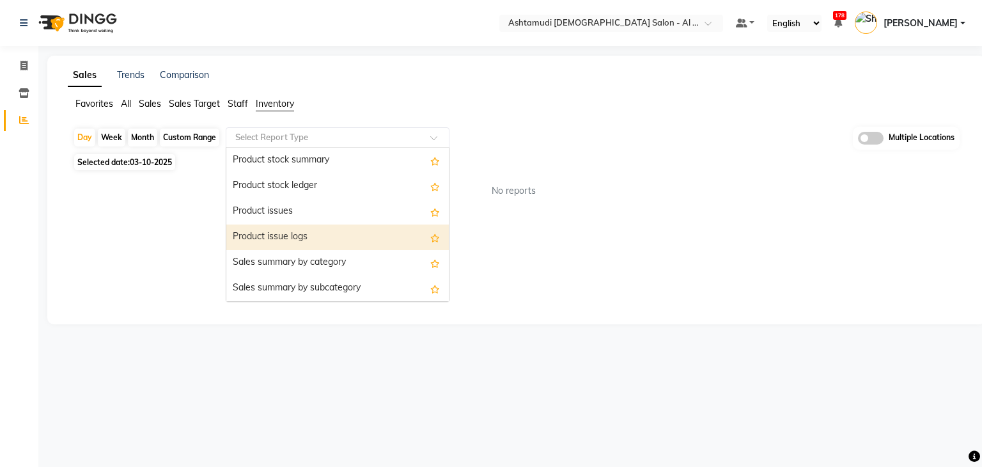
drag, startPoint x: 342, startPoint y: 228, endPoint x: 347, endPoint y: 222, distance: 8.2
click at [343, 228] on div "Product issue logs" at bounding box center [337, 237] width 223 height 26
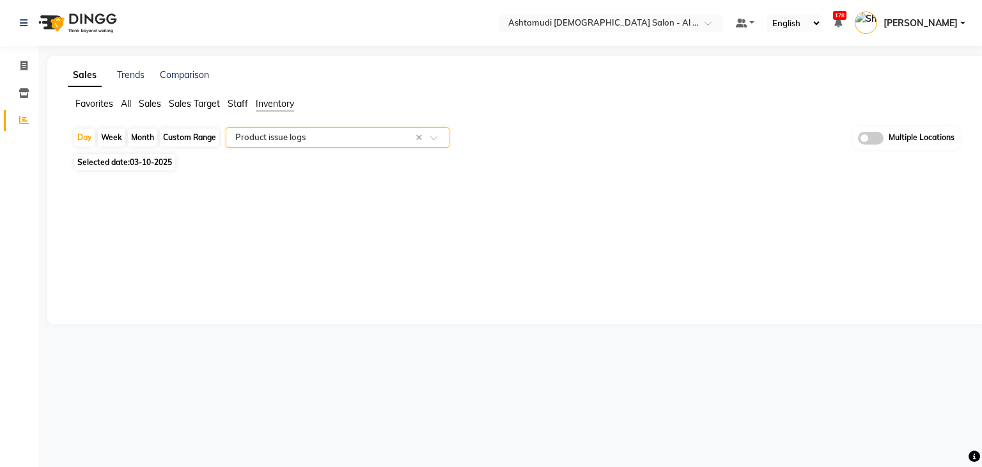
click at [253, 132] on input "text" at bounding box center [325, 137] width 184 height 13
click at [90, 167] on span "Selected date: 03-10-2025" at bounding box center [124, 162] width 101 height 16
select select "10"
select select "2025"
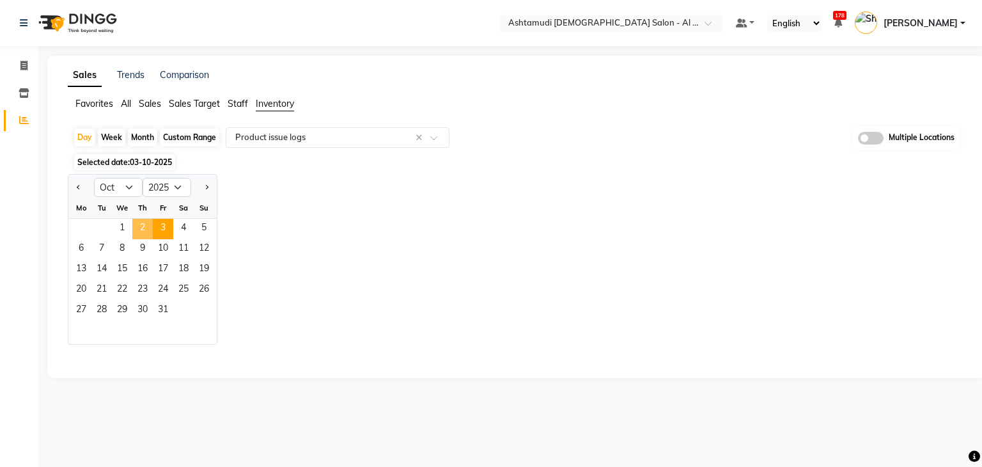
click at [143, 226] on span "2" at bounding box center [142, 229] width 20 height 20
select select "full_report"
select select "csv"
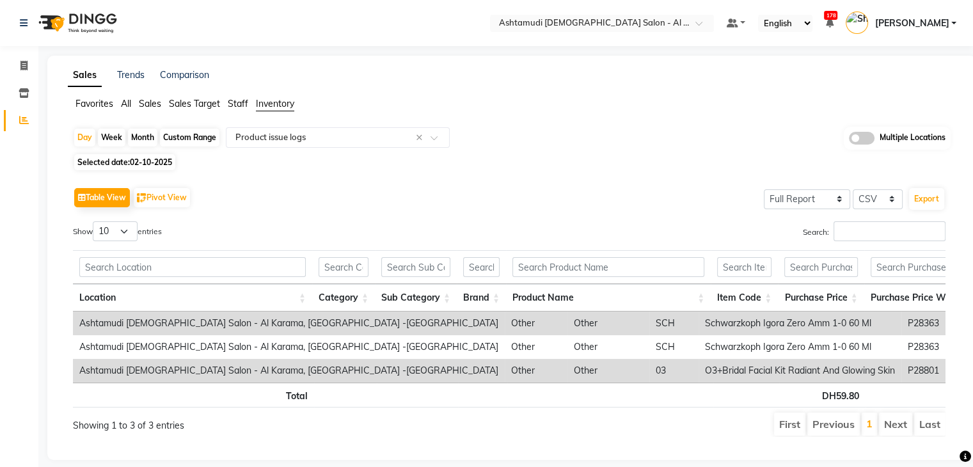
click at [91, 157] on span "Selected date: [DATE]" at bounding box center [124, 162] width 101 height 16
select select "10"
select select "2025"
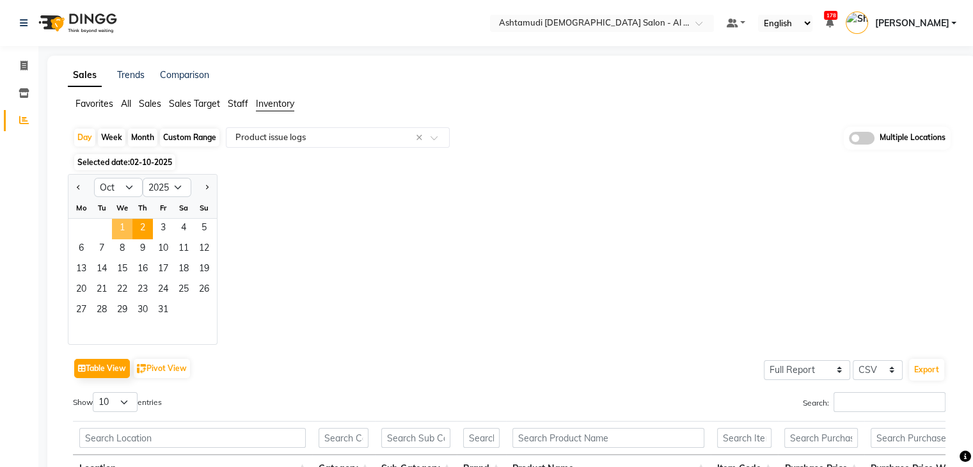
click at [126, 226] on span "1" at bounding box center [122, 229] width 20 height 20
